Goal: Task Accomplishment & Management: Use online tool/utility

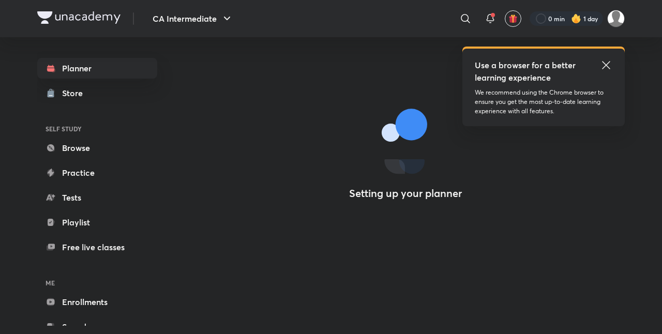
click at [604, 64] on icon at bounding box center [606, 65] width 12 height 12
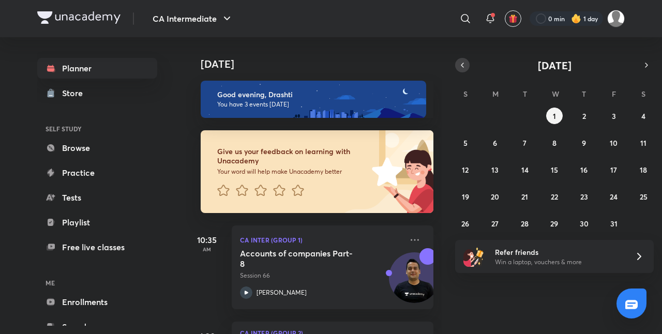
click at [460, 61] on icon "button" at bounding box center [462, 65] width 8 height 9
click at [522, 225] on abbr "30" at bounding box center [524, 224] width 9 height 10
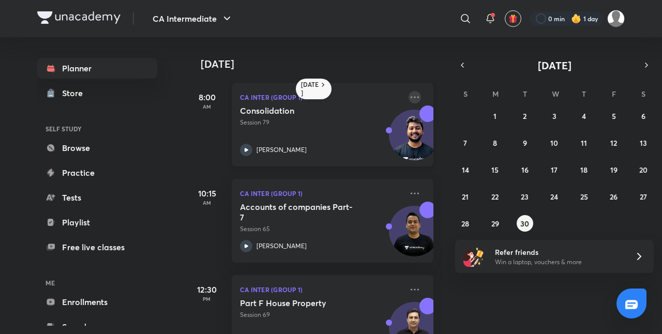
click at [409, 96] on icon at bounding box center [415, 97] width 12 height 12
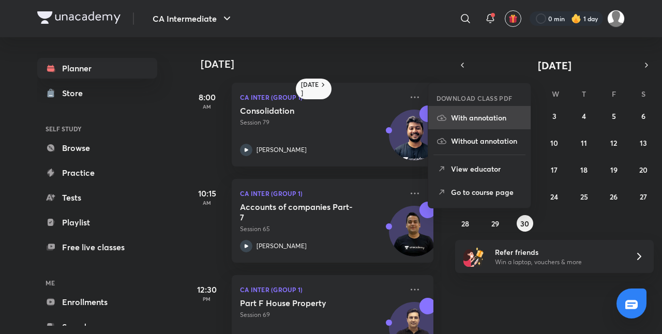
click at [486, 117] on p "With annotation" at bounding box center [486, 117] width 71 height 11
